Goal: Task Accomplishment & Management: Manage account settings

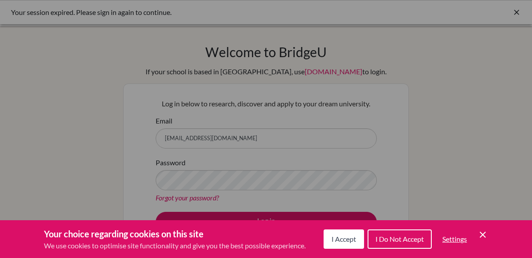
click at [342, 240] on span "I Accept" at bounding box center [344, 239] width 25 height 8
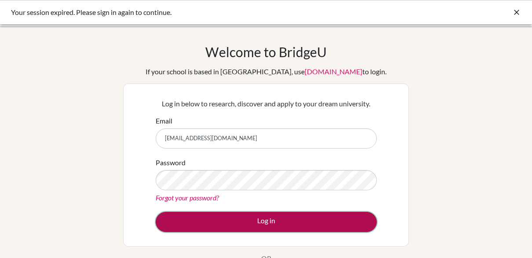
click at [271, 222] on button "Log in" at bounding box center [266, 222] width 221 height 20
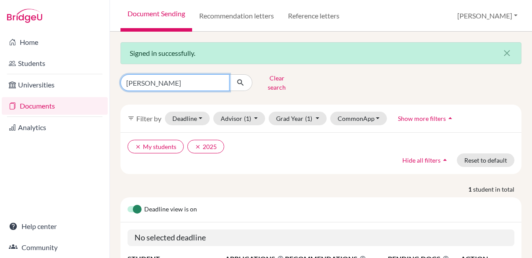
click at [160, 80] on input "cornejo" at bounding box center [175, 82] width 109 height 17
type input "jose ernesto"
click button "submit" at bounding box center [240, 82] width 23 height 17
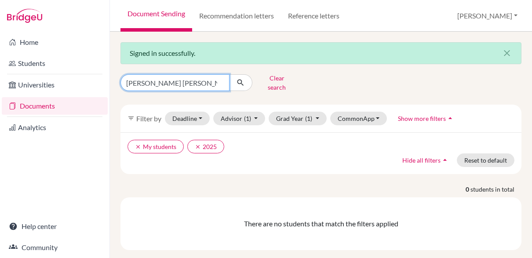
click at [167, 82] on input "jose ernesto" at bounding box center [175, 82] width 109 height 17
type input "castro"
click button "submit" at bounding box center [240, 82] width 23 height 17
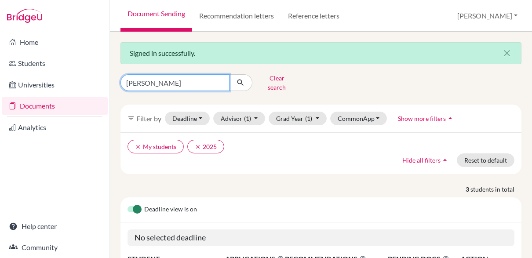
click at [150, 81] on input "castro" at bounding box center [175, 82] width 109 height 17
type input "jos'e"
click button "submit" at bounding box center [240, 82] width 23 height 17
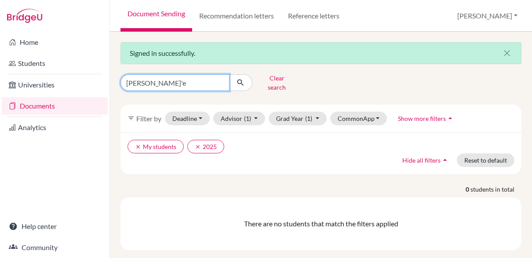
click at [138, 81] on input "jos'e" at bounding box center [175, 82] width 109 height 17
click at [152, 81] on input "jos'e" at bounding box center [175, 82] width 109 height 17
type input "jos"
click button "submit" at bounding box center [240, 82] width 23 height 17
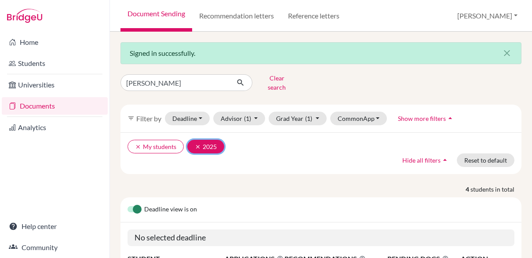
click at [196, 144] on icon "clear" at bounding box center [198, 147] width 6 height 6
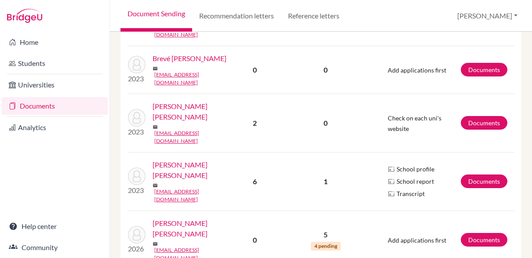
scroll to position [355, 0]
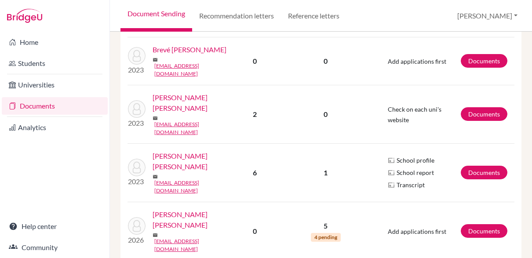
click at [205, 209] on link "Castro Dávila, José Ernesto" at bounding box center [192, 219] width 78 height 21
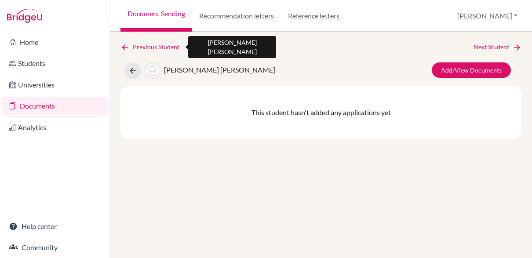
click at [140, 49] on link "Previous Student" at bounding box center [154, 47] width 66 height 10
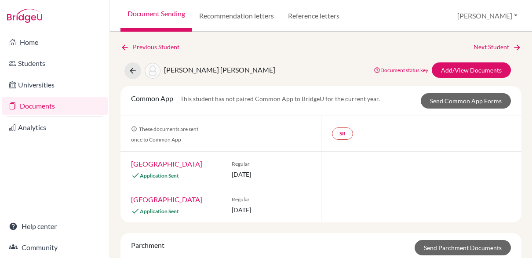
click at [45, 106] on link "Documents" at bounding box center [55, 106] width 106 height 18
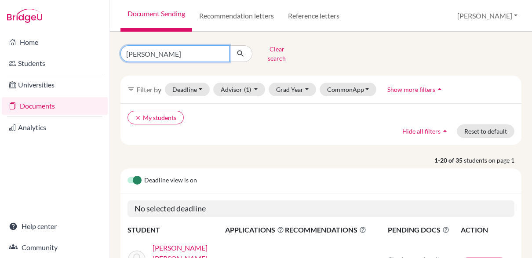
click at [150, 53] on input "jos" at bounding box center [175, 53] width 109 height 17
type input "genesis"
click button "submit" at bounding box center [240, 53] width 23 height 17
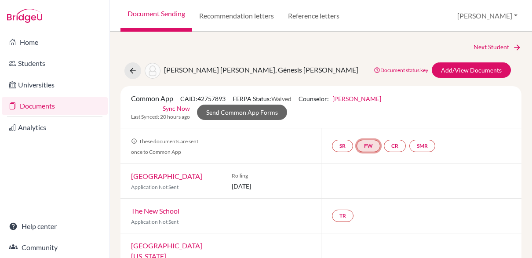
click at [373, 144] on link "FW" at bounding box center [369, 146] width 24 height 12
click at [296, 165] on div "Rolling 01 July 2026" at bounding box center [271, 181] width 100 height 34
click at [372, 146] on link "FW" at bounding box center [369, 146] width 24 height 12
click at [366, 120] on link "Fee waiver" at bounding box center [369, 119] width 29 height 7
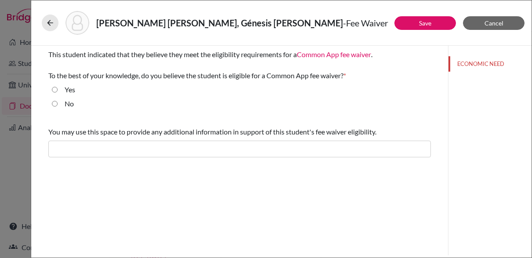
click at [54, 89] on input "Yes" at bounding box center [55, 89] width 6 height 11
radio input "true"
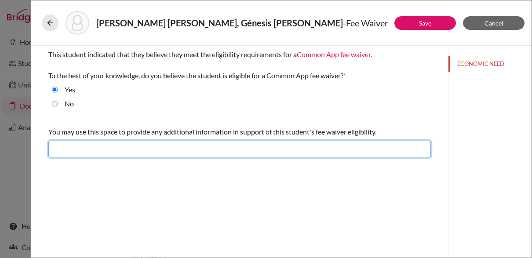
click at [100, 147] on input "text" at bounding box center [239, 149] width 383 height 17
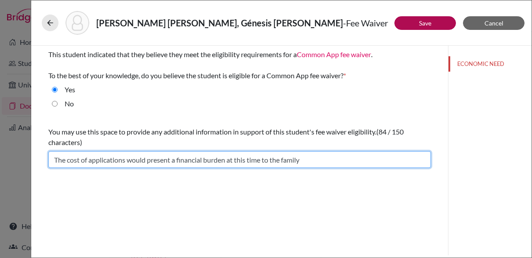
type input "The cost of applications would present a financial burden at this time to the f…"
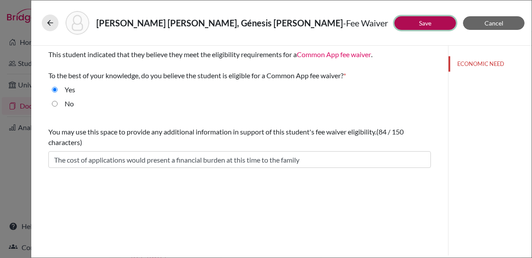
click at [415, 22] on button "Save" at bounding box center [426, 23] width 62 height 14
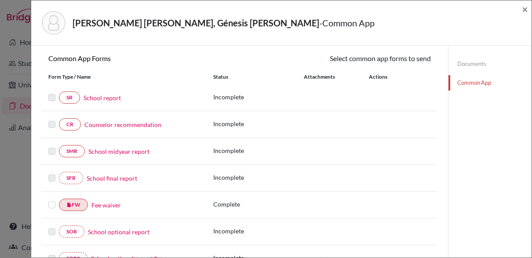
scroll to position [93, 0]
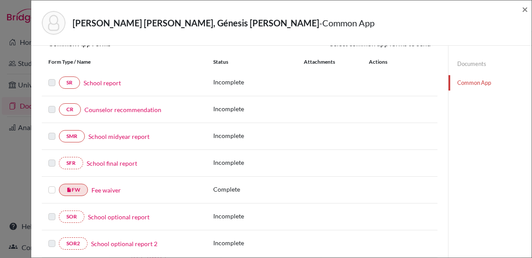
click at [51, 185] on label at bounding box center [51, 185] width 7 height 0
click at [0, 0] on input "checkbox" at bounding box center [0, 0] width 0 height 0
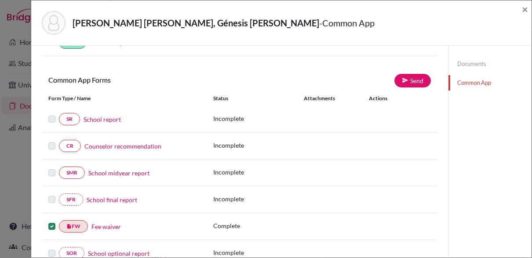
scroll to position [56, 0]
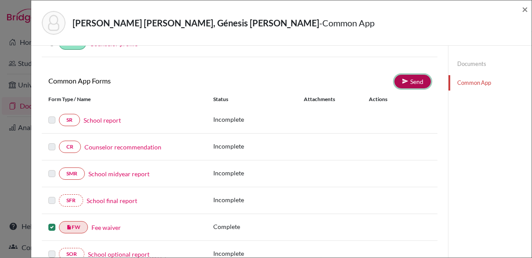
click at [416, 86] on link "Send" at bounding box center [413, 82] width 37 height 14
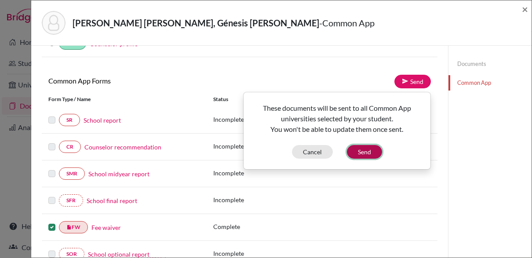
click at [369, 152] on button "Send" at bounding box center [364, 152] width 35 height 14
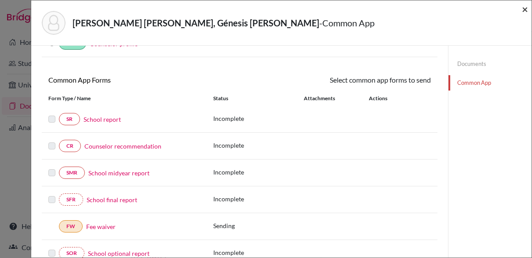
click at [526, 10] on span "×" at bounding box center [525, 9] width 6 height 13
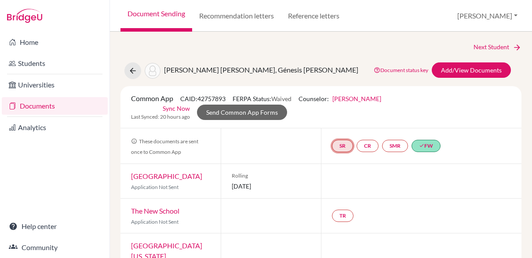
click at [345, 149] on link "SR" at bounding box center [342, 146] width 21 height 12
click at [365, 147] on link "CR" at bounding box center [368, 146] width 22 height 12
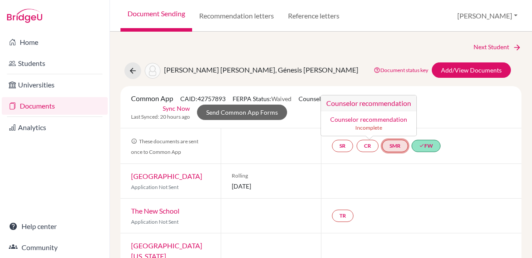
click at [391, 149] on link "SMR" at bounding box center [395, 146] width 26 height 12
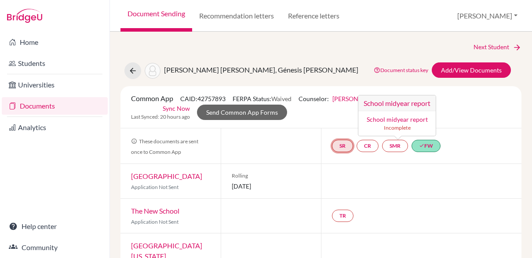
click at [346, 145] on link "SR" at bounding box center [342, 146] width 21 height 12
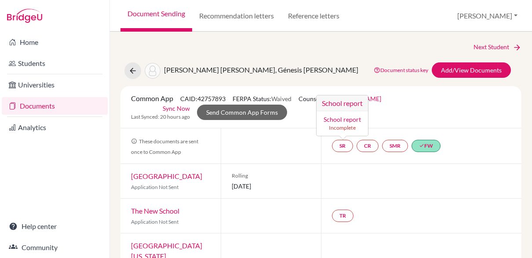
click at [307, 166] on div "Rolling 01 July 2026" at bounding box center [271, 181] width 100 height 34
click at [54, 110] on link "Documents" at bounding box center [55, 106] width 106 height 18
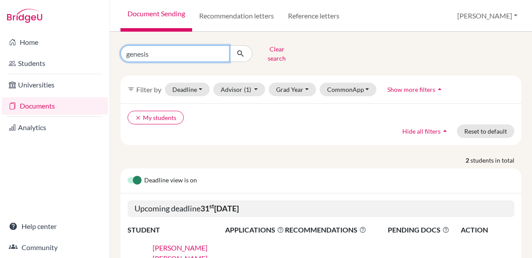
click at [141, 54] on input "genesis" at bounding box center [175, 53] width 109 height 17
type input "castro"
click button "submit" at bounding box center [240, 53] width 23 height 17
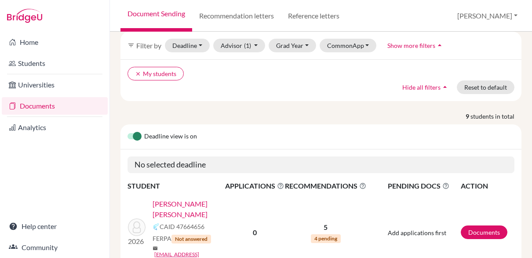
scroll to position [76, 0]
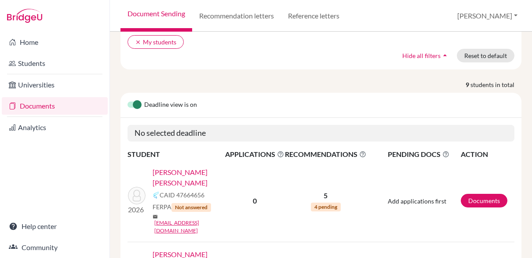
click at [218, 167] on link "[PERSON_NAME] [PERSON_NAME]" at bounding box center [192, 177] width 78 height 21
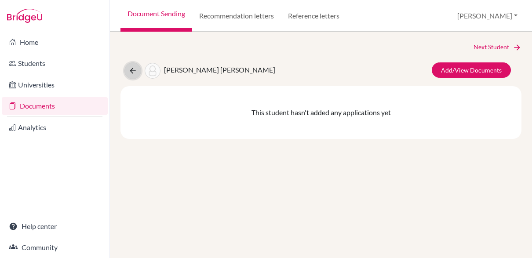
click at [129, 71] on icon at bounding box center [132, 70] width 9 height 9
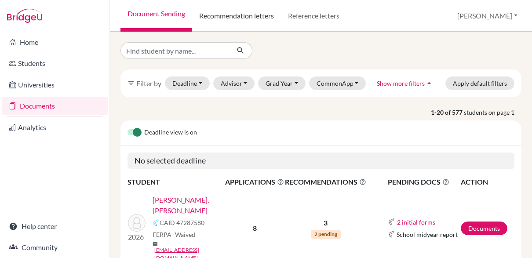
click at [230, 23] on link "Recommendation letters" at bounding box center [236, 16] width 89 height 32
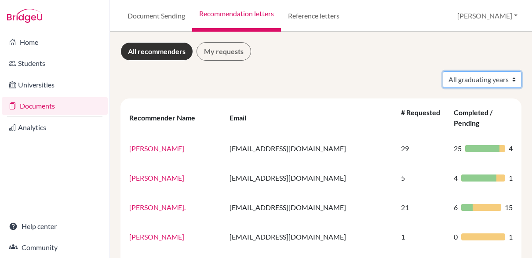
click at [476, 84] on select "All graduating years 2021 2022 2023 2024 2025 2026" at bounding box center [482, 79] width 79 height 17
select select "2026"
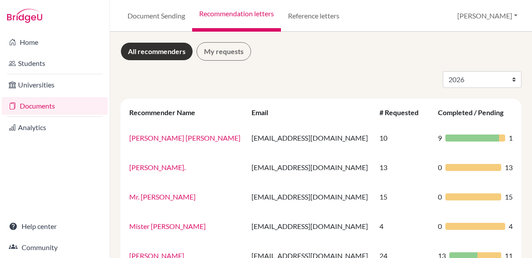
select select "2026"
click at [230, 53] on link "My requests" at bounding box center [224, 51] width 55 height 18
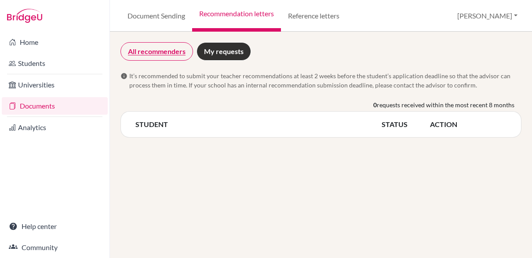
click at [142, 55] on link "All recommenders" at bounding box center [157, 51] width 73 height 18
select select "2026"
